Goal: Task Accomplishment & Management: Use online tool/utility

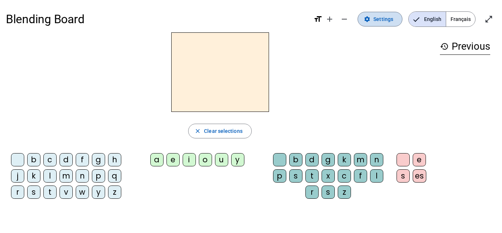
click at [378, 14] on span at bounding box center [380, 19] width 44 height 18
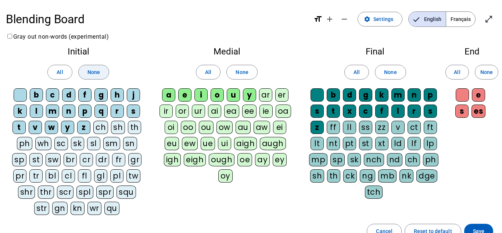
click at [104, 77] on span at bounding box center [94, 72] width 30 height 18
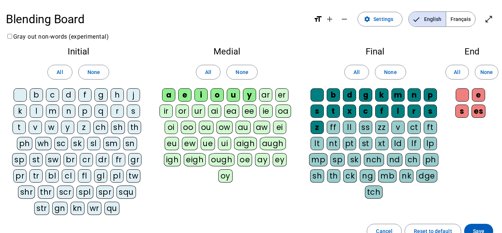
click at [69, 94] on div "d" at bounding box center [68, 94] width 13 height 13
click at [73, 111] on div "n" at bounding box center [68, 110] width 13 height 13
click at [53, 112] on div "m" at bounding box center [52, 110] width 13 height 13
click at [134, 111] on div "s" at bounding box center [133, 110] width 13 height 13
click at [37, 113] on div "l" at bounding box center [36, 110] width 13 height 13
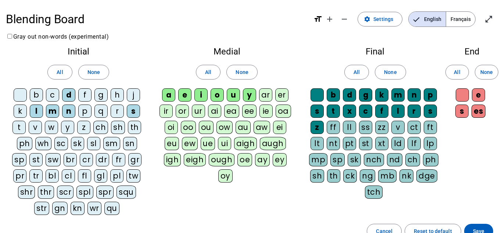
click at [20, 127] on div "t" at bounding box center [18, 127] width 13 height 13
click at [39, 93] on div "b" at bounding box center [36, 94] width 13 height 13
click at [390, 74] on span "None" at bounding box center [390, 72] width 12 height 9
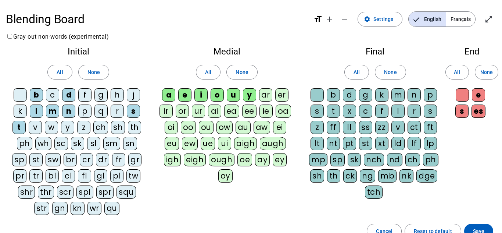
click at [363, 113] on div "c" at bounding box center [365, 110] width 13 height 13
click at [482, 228] on span "Save" at bounding box center [478, 230] width 11 height 9
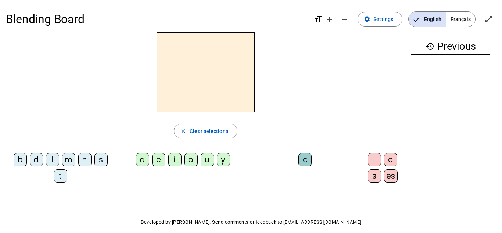
click at [14, 160] on div "b" at bounding box center [20, 159] width 13 height 13
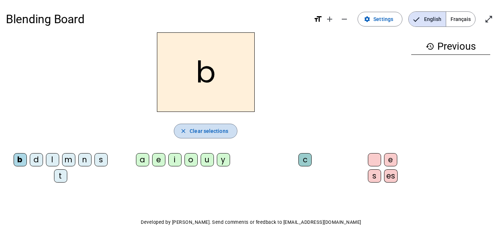
click at [175, 132] on span "button" at bounding box center [205, 131] width 63 height 18
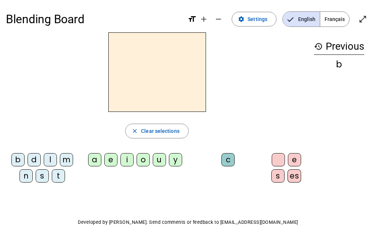
click at [34, 160] on div "d" at bounding box center [34, 159] width 13 height 13
click at [161, 163] on div "u" at bounding box center [159, 159] width 13 height 13
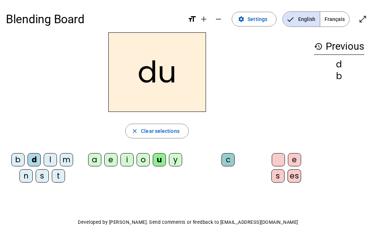
click at [232, 159] on div "c" at bounding box center [228, 159] width 13 height 13
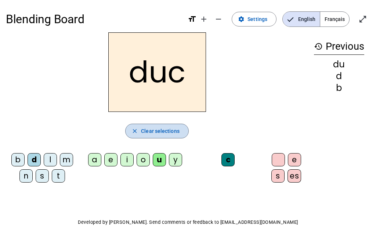
click at [164, 132] on span "Clear selections" at bounding box center [160, 130] width 39 height 9
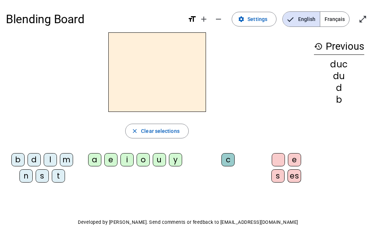
click at [35, 161] on div "d" at bounding box center [34, 159] width 13 height 13
click at [163, 156] on div "u" at bounding box center [159, 159] width 13 height 13
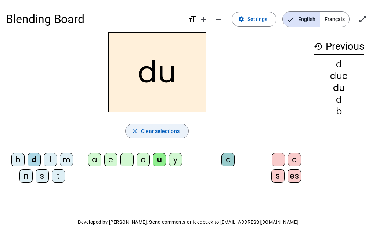
click at [146, 133] on span "Clear selections" at bounding box center [160, 130] width 39 height 9
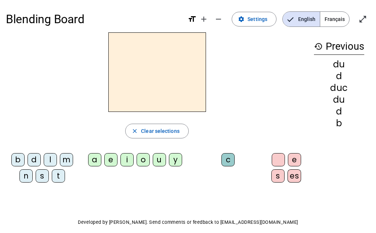
click at [45, 177] on div "s" at bounding box center [42, 175] width 13 height 13
click at [107, 162] on div "e" at bounding box center [110, 159] width 13 height 13
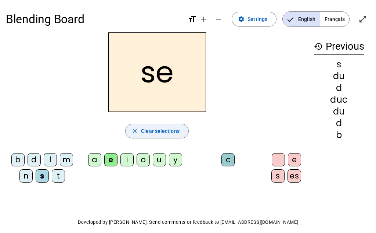
click at [165, 130] on span "Clear selections" at bounding box center [160, 130] width 39 height 9
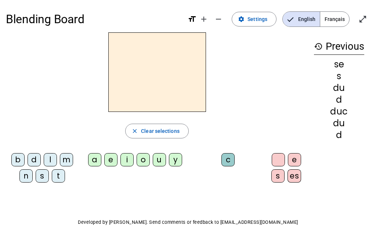
click at [47, 161] on div "l" at bounding box center [50, 159] width 13 height 13
click at [93, 161] on div "a" at bounding box center [94, 159] width 13 height 13
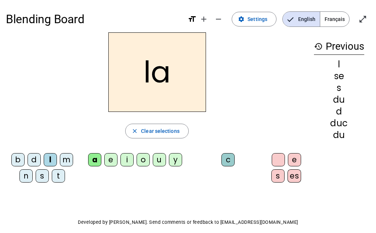
click at [218, 157] on div "c" at bounding box center [230, 161] width 70 height 16
click at [227, 158] on div "c" at bounding box center [228, 159] width 13 height 13
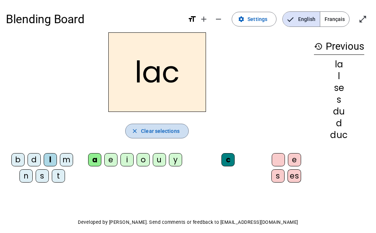
click at [165, 130] on span "Clear selections" at bounding box center [160, 130] width 39 height 9
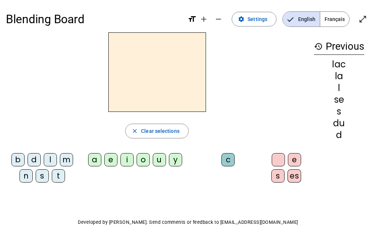
click at [60, 175] on div "t" at bounding box center [58, 175] width 13 height 13
click at [97, 165] on div "a" at bounding box center [94, 159] width 13 height 13
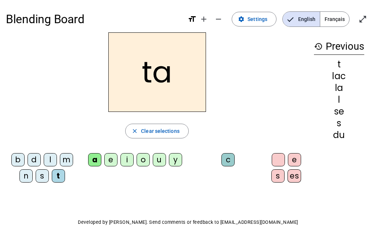
click at [231, 159] on div "c" at bounding box center [228, 159] width 13 height 13
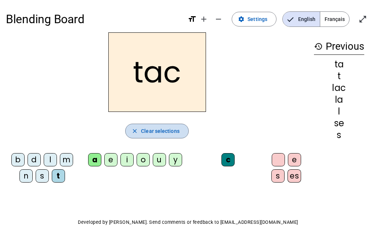
click at [146, 135] on span "button" at bounding box center [157, 131] width 63 height 18
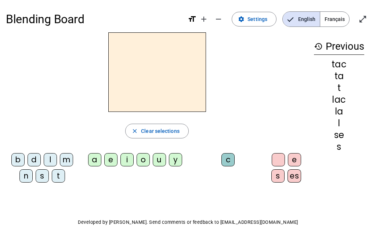
click at [21, 161] on div "b" at bounding box center [17, 159] width 13 height 13
click at [100, 163] on div "a" at bounding box center [94, 159] width 13 height 13
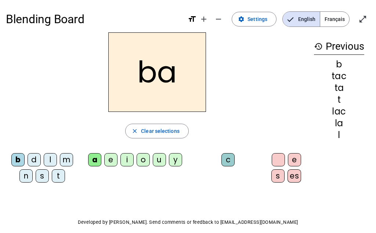
click at [226, 159] on div "c" at bounding box center [228, 159] width 13 height 13
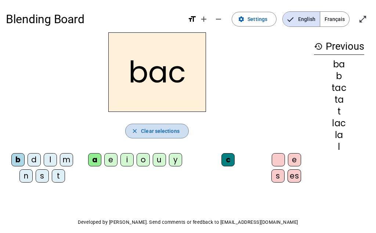
click at [155, 127] on span "Clear selections" at bounding box center [160, 130] width 39 height 9
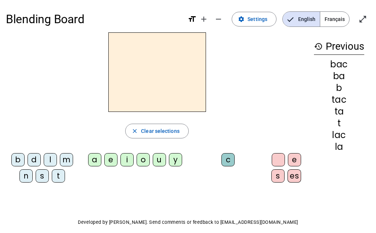
click at [43, 178] on div "s" at bounding box center [42, 175] width 13 height 13
click at [110, 162] on div "e" at bounding box center [110, 159] width 13 height 13
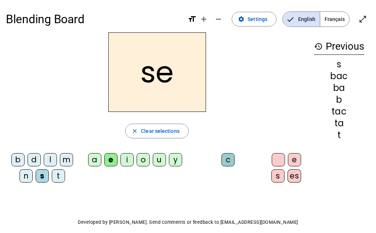
click at [228, 161] on div "c" at bounding box center [228, 159] width 13 height 13
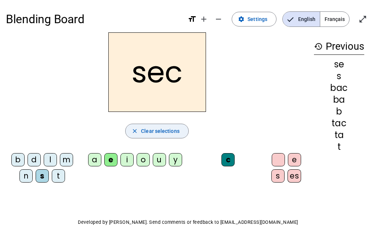
click at [159, 134] on span "Clear selections" at bounding box center [160, 130] width 39 height 9
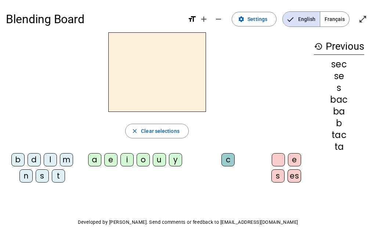
click at [40, 174] on div "s" at bounding box center [42, 175] width 13 height 13
click at [143, 162] on div "o" at bounding box center [143, 159] width 13 height 13
